Goal: Transaction & Acquisition: Purchase product/service

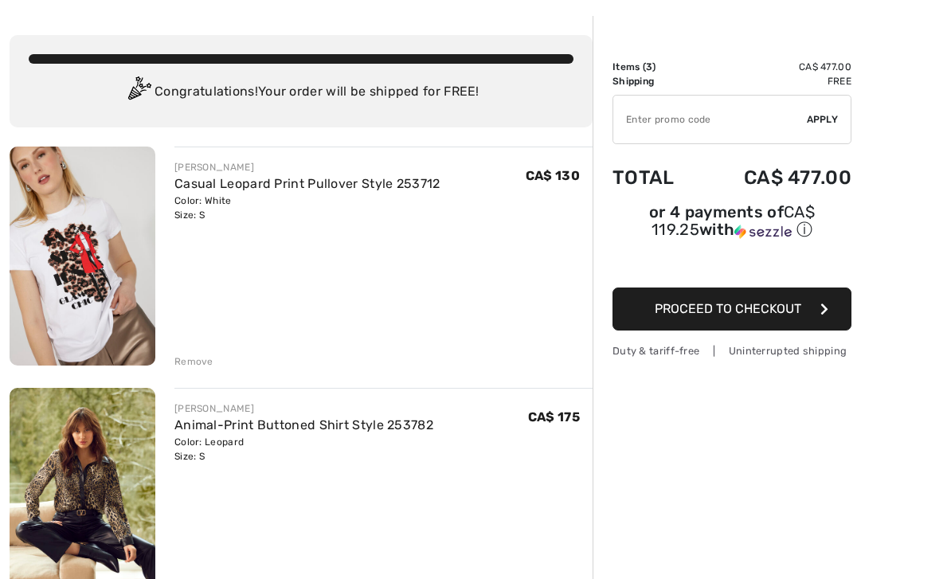
scroll to position [63, 0]
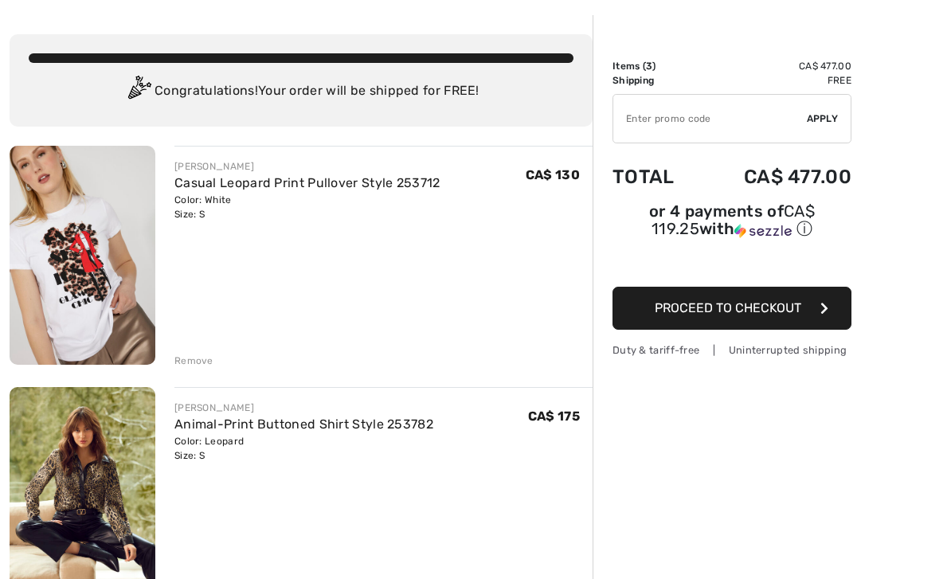
click at [193, 354] on div "Remove" at bounding box center [193, 361] width 39 height 14
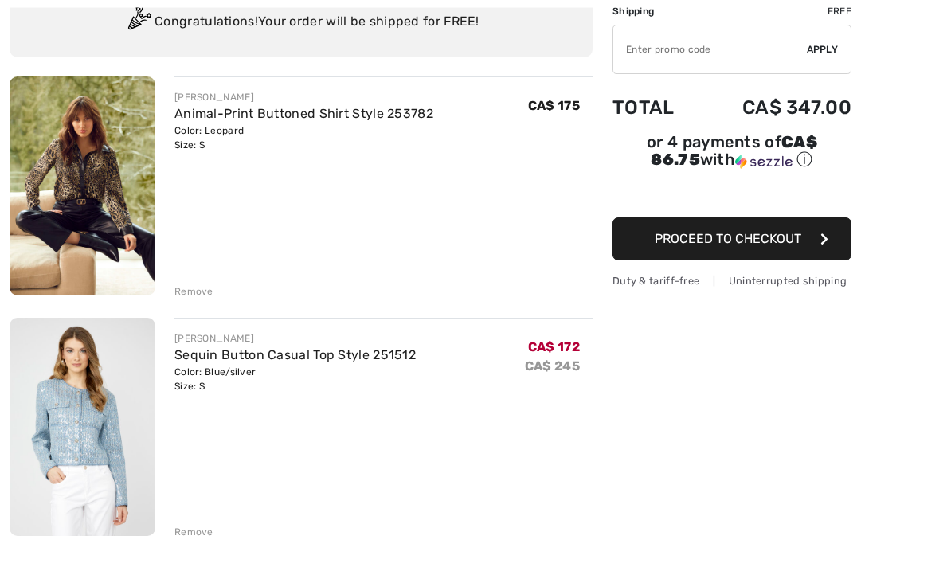
scroll to position [132, 0]
click at [196, 540] on div "FRANK LYMAN Animal-Print Buttoned Shirt Style 253782 Color: Leopard Size: S Fin…" at bounding box center [301, 518] width 583 height 885
click at [203, 529] on div "Remove" at bounding box center [193, 532] width 39 height 14
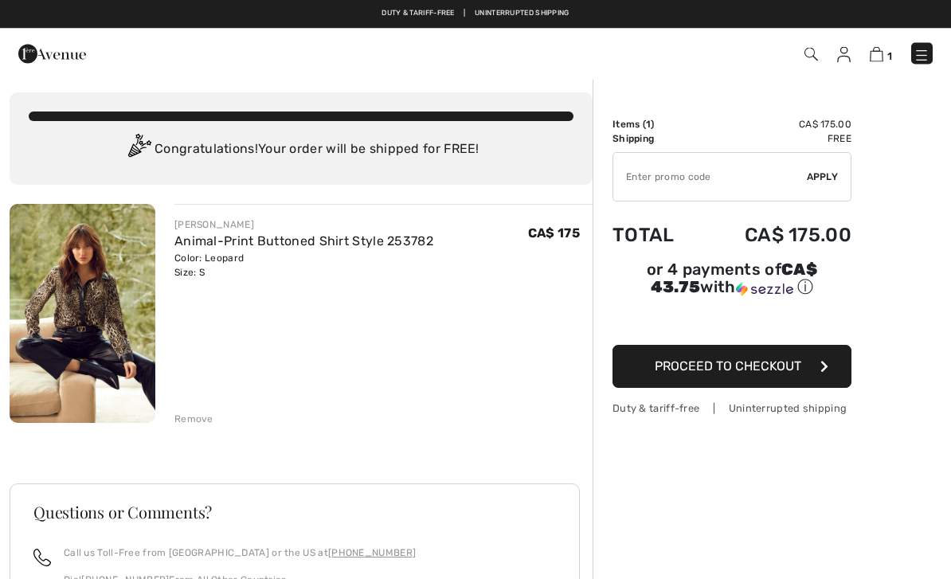
scroll to position [0, 0]
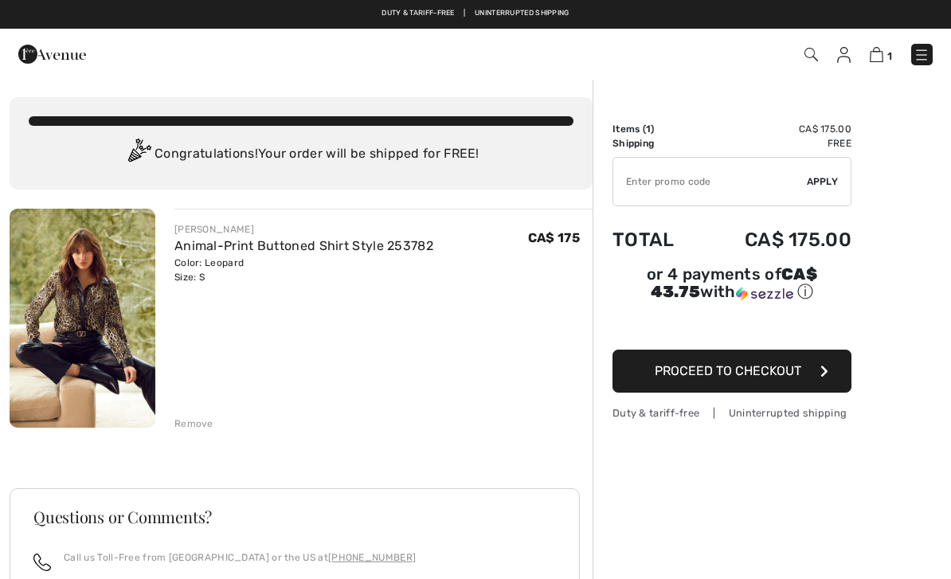
click at [761, 194] on input "TEXT" at bounding box center [710, 182] width 194 height 48
type input "NEW15"
click at [837, 191] on div "✔ Apply Remove" at bounding box center [732, 181] width 239 height 49
click at [838, 194] on div "✔ Apply Remove" at bounding box center [732, 181] width 239 height 49
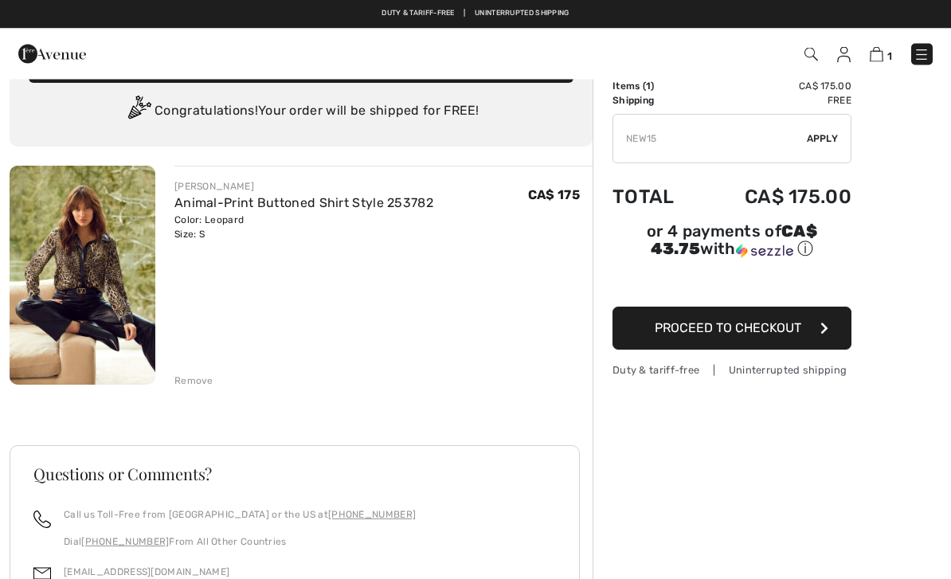
scroll to position [37, 0]
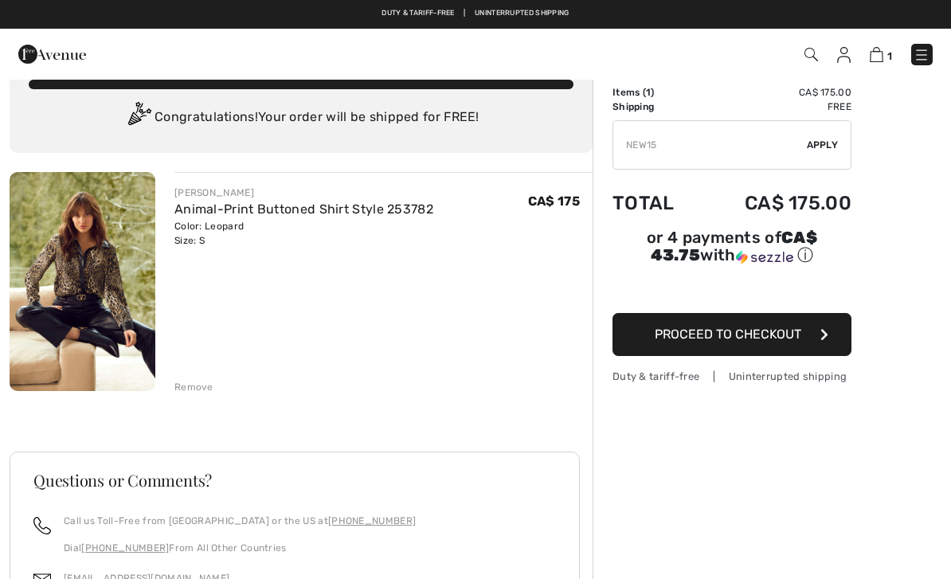
click at [751, 136] on input "TEXT" at bounding box center [710, 145] width 194 height 48
click at [831, 155] on div "✔ Apply Remove" at bounding box center [732, 144] width 239 height 49
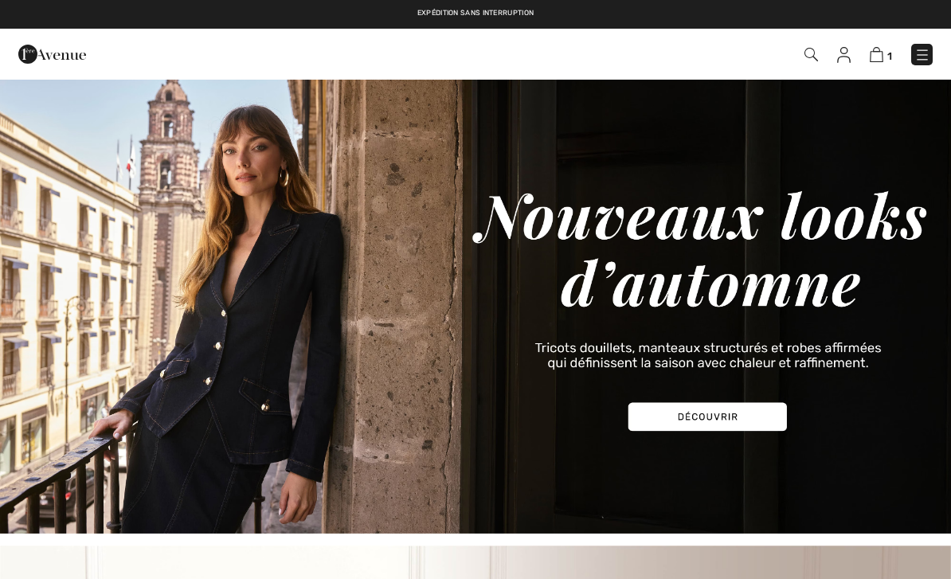
click at [882, 73] on div "1 Commander" at bounding box center [475, 54] width 951 height 51
click at [881, 61] on img at bounding box center [877, 54] width 14 height 15
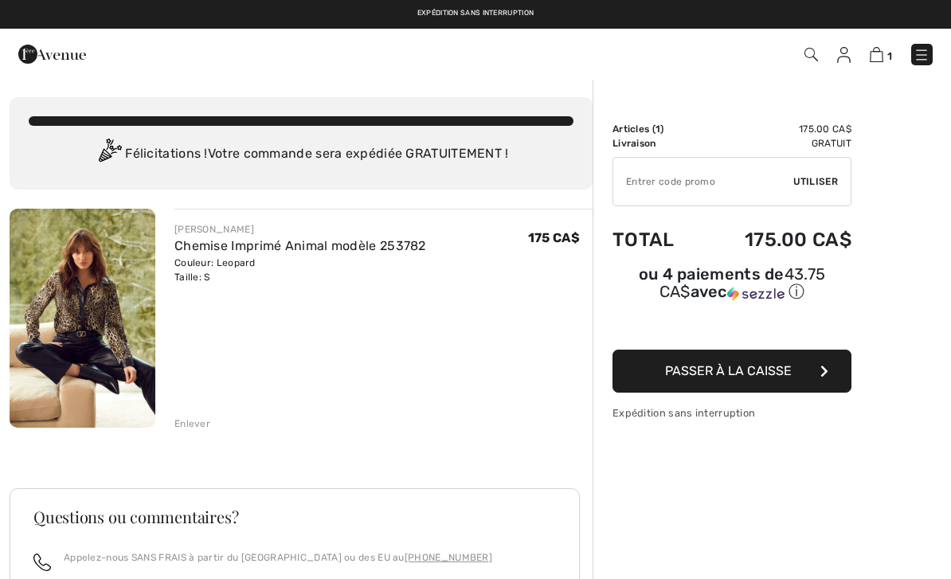
click at [719, 172] on input "TEXT" at bounding box center [703, 182] width 180 height 48
type input "NEW15"
click at [836, 193] on div "✔ Utiliser Enlever" at bounding box center [732, 181] width 239 height 49
click at [825, 190] on div "✔ Utiliser Enlever" at bounding box center [732, 181] width 239 height 49
click at [888, 233] on div "Sommaire Description Articles ( 1 ) 175.00 CA$ Code promo 0.00 CA$ Livraison Gr…" at bounding box center [772, 472] width 358 height 789
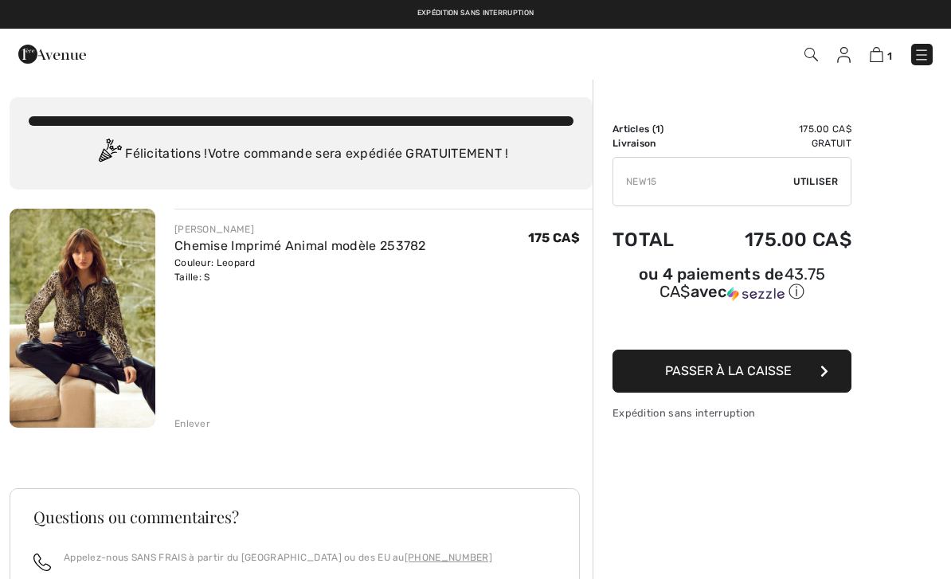
click at [828, 194] on div "✔ Utiliser Enlever" at bounding box center [732, 181] width 239 height 49
click at [824, 191] on div "✔ Utiliser Enlever" at bounding box center [732, 181] width 239 height 49
click at [726, 186] on input "TEXT" at bounding box center [703, 182] width 180 height 48
click at [827, 191] on div "✔ Utiliser Enlever" at bounding box center [732, 181] width 239 height 49
click at [824, 195] on div "✔ Utiliser Enlever" at bounding box center [732, 181] width 239 height 49
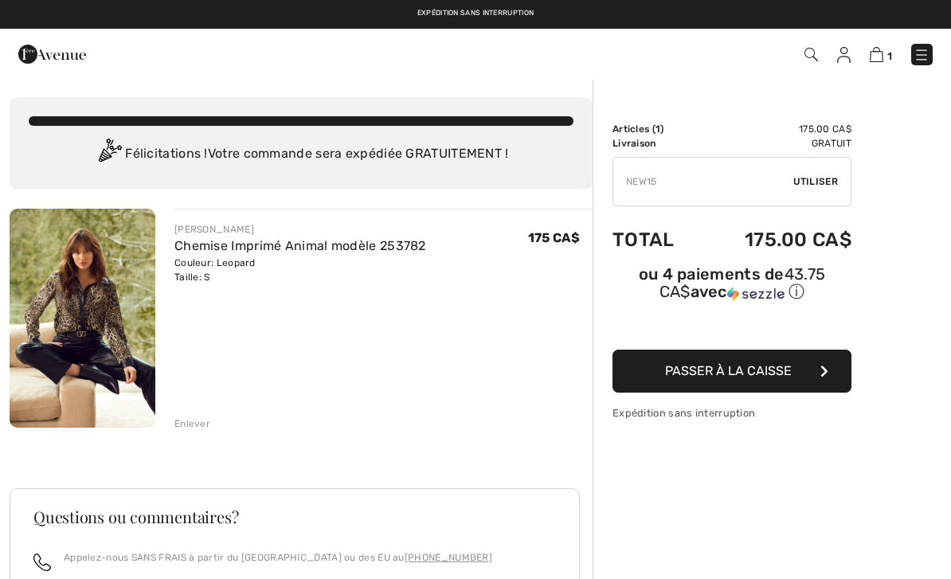
click at [816, 190] on div "✔ Utiliser Enlever" at bounding box center [732, 181] width 239 height 49
click at [815, 191] on div "✔ Utiliser Enlever" at bounding box center [732, 181] width 239 height 49
click at [814, 189] on div "✔ Utiliser Enlever" at bounding box center [732, 181] width 239 height 49
click at [813, 194] on div "✔ Utiliser Enlever" at bounding box center [732, 181] width 239 height 49
click at [816, 192] on div "✔ Utiliser Enlever" at bounding box center [732, 181] width 239 height 49
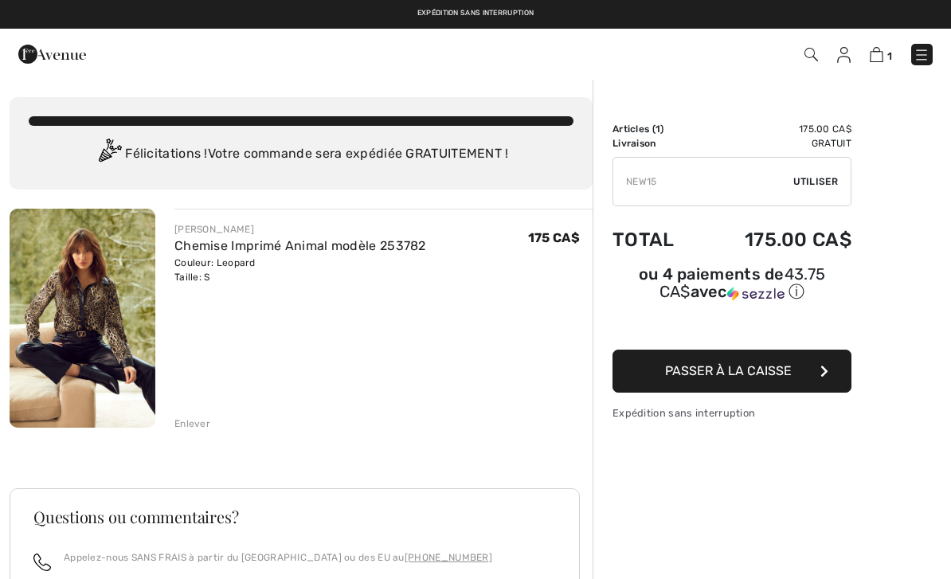
click at [820, 190] on div "✔ Utiliser Enlever" at bounding box center [732, 181] width 239 height 49
click at [818, 194] on div "✔ Utiliser Enlever" at bounding box center [732, 181] width 239 height 49
click at [822, 188] on span "Utiliser" at bounding box center [815, 181] width 45 height 14
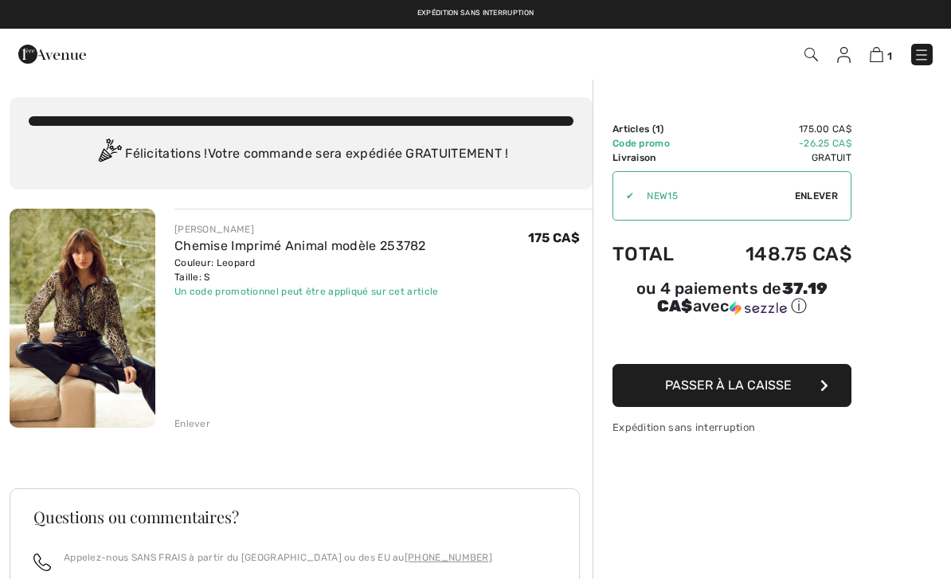
click at [72, 325] on img at bounding box center [83, 318] width 146 height 219
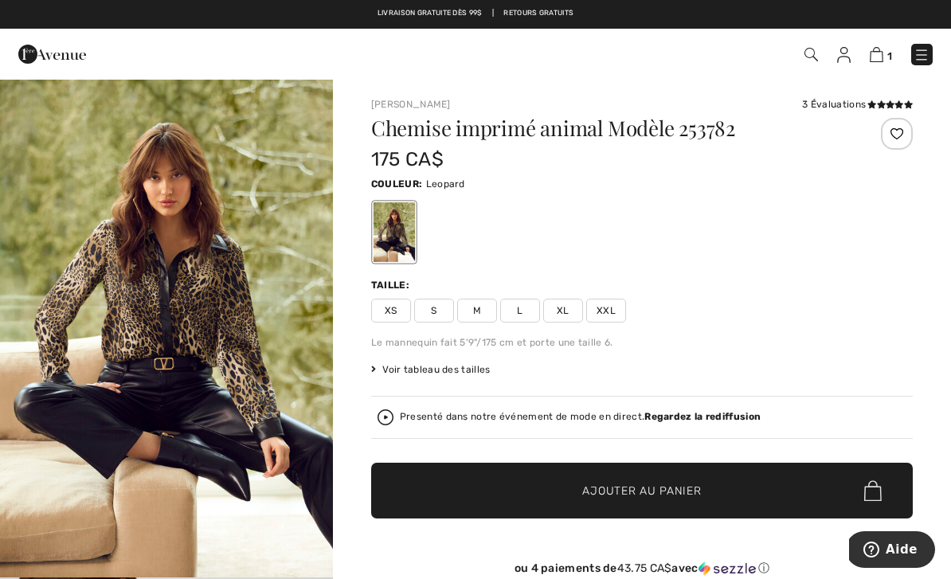
click at [883, 51] on img at bounding box center [877, 54] width 14 height 15
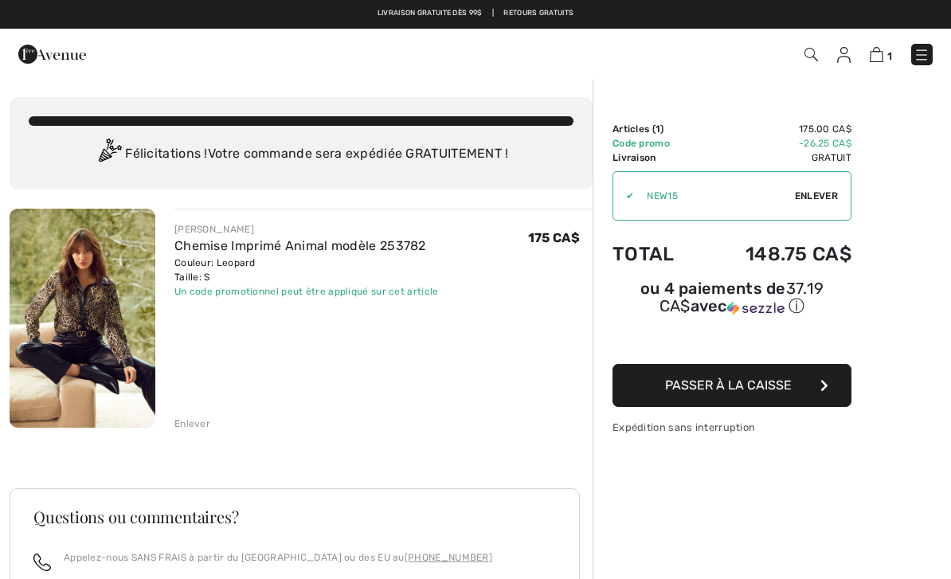
click at [80, 303] on img at bounding box center [83, 318] width 146 height 219
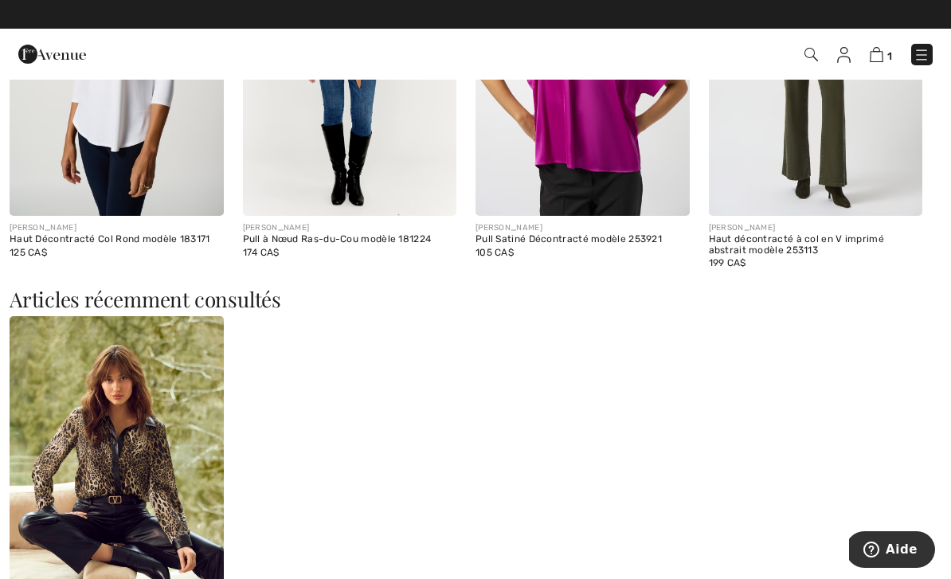
scroll to position [1547, 0]
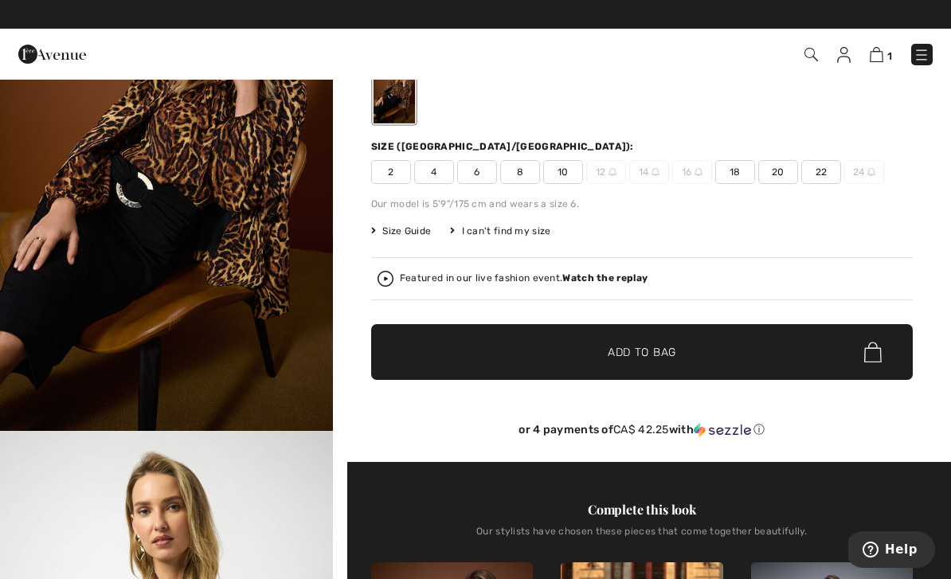
scroll to position [129, 0]
